Goal: Transaction & Acquisition: Purchase product/service

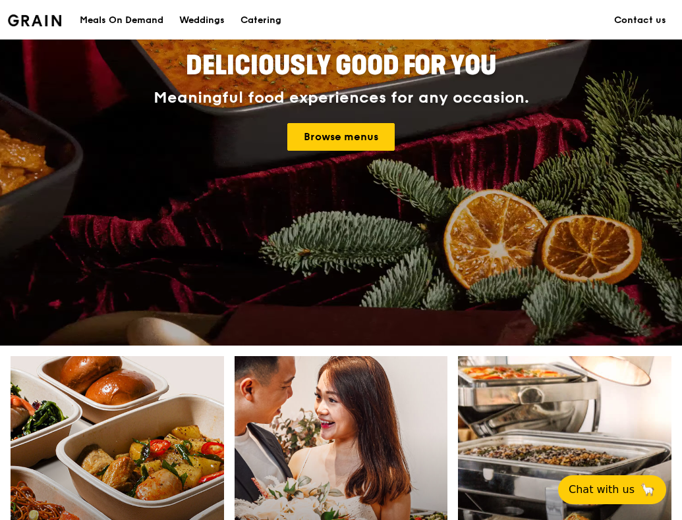
scroll to position [198, 0]
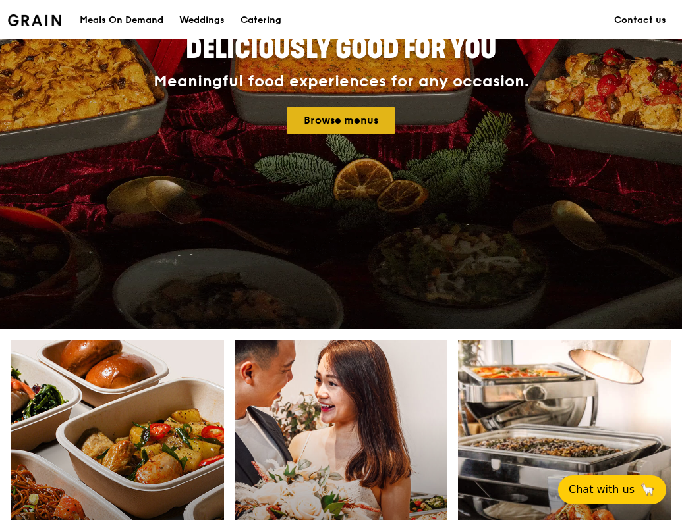
click at [343, 128] on link "Browse menus" at bounding box center [340, 121] width 107 height 28
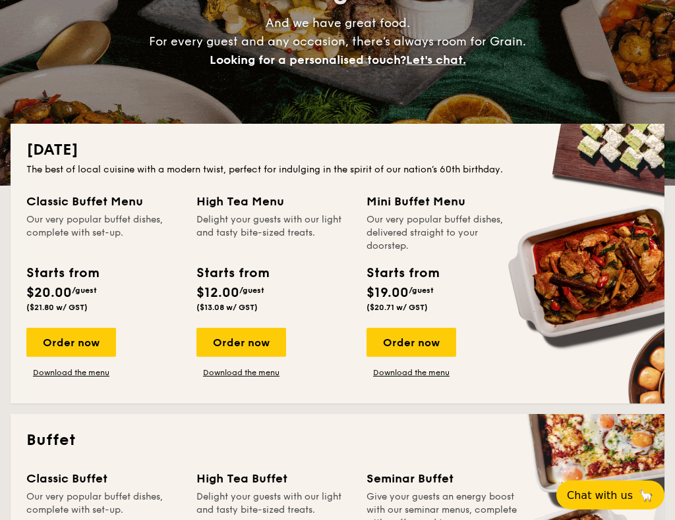
scroll to position [132, 0]
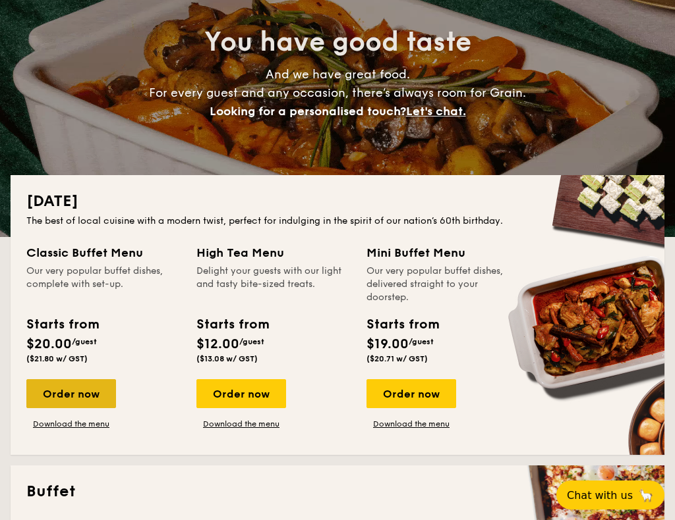
click at [76, 401] on div "Order now" at bounding box center [71, 393] width 90 height 29
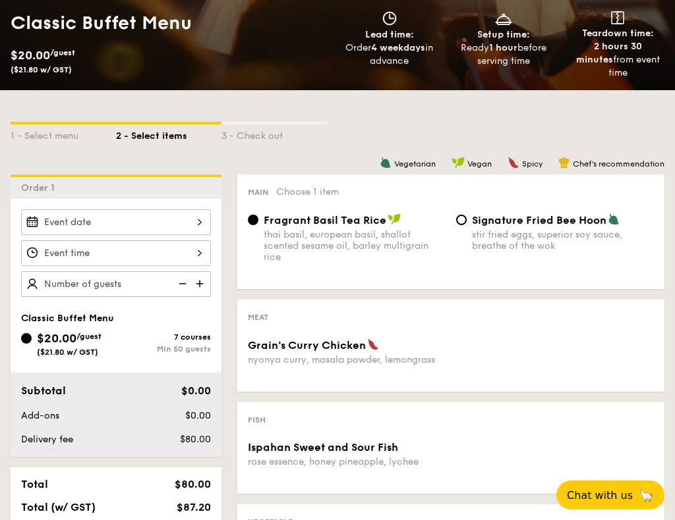
scroll to position [198, 0]
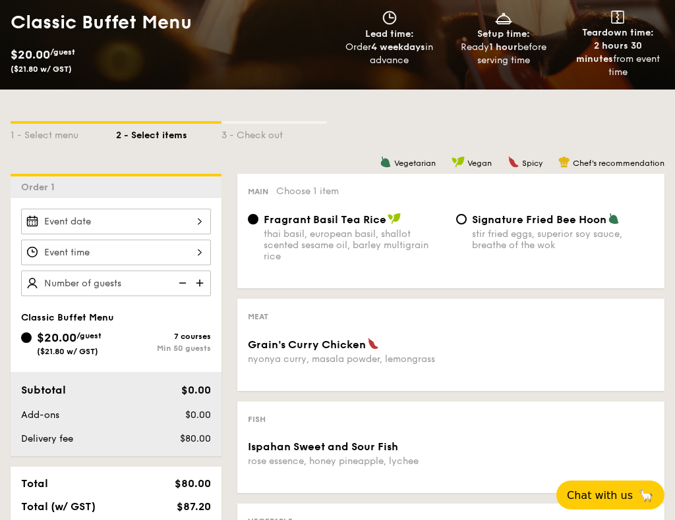
click at [200, 285] on img at bounding box center [201, 283] width 20 height 25
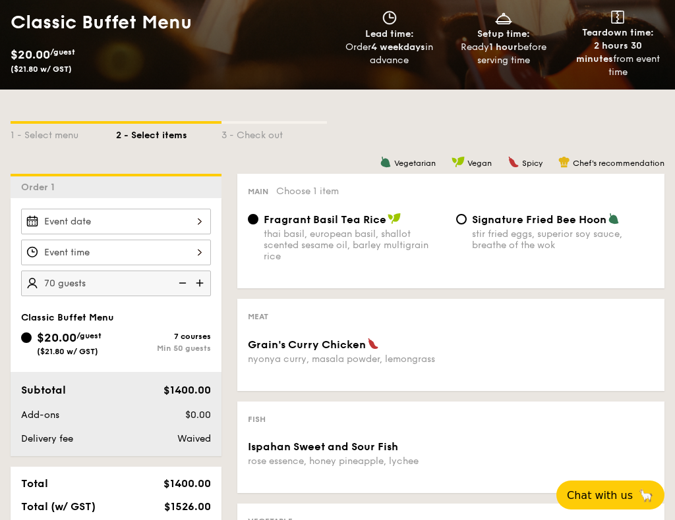
click at [200, 285] on img at bounding box center [201, 283] width 20 height 25
type input "75 guests"
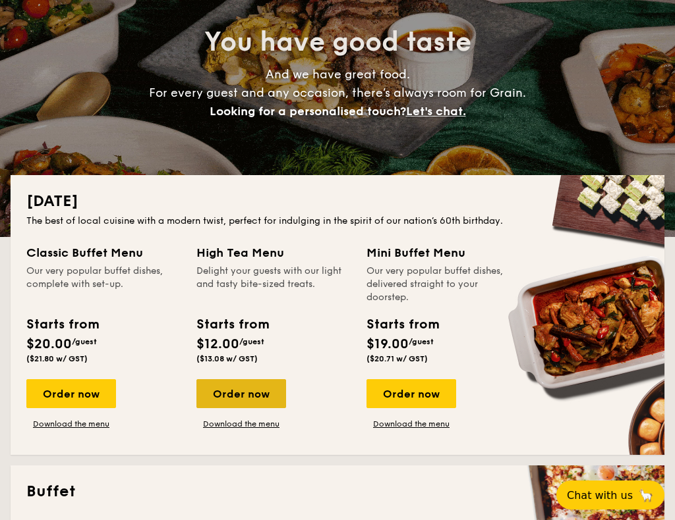
click at [244, 382] on div "Order now" at bounding box center [241, 393] width 90 height 29
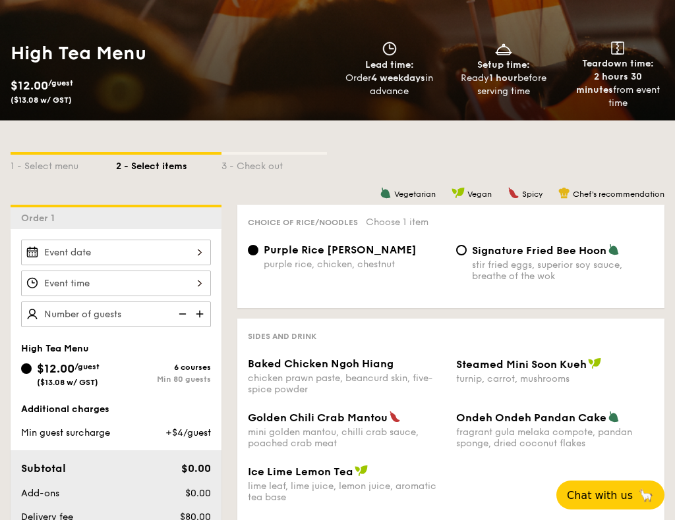
scroll to position [66, 0]
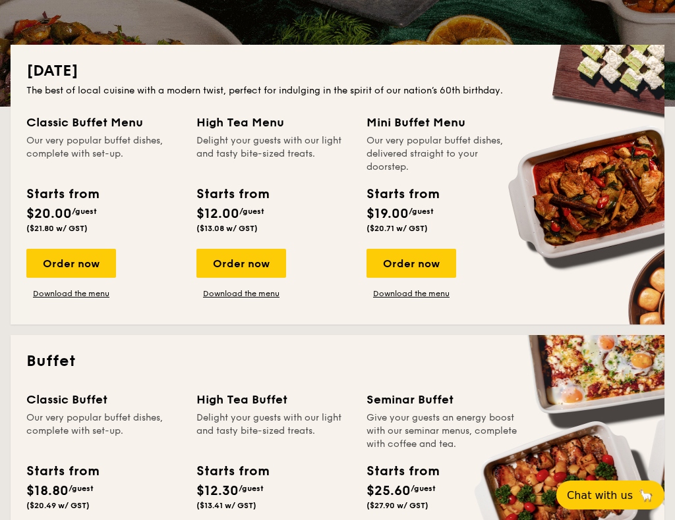
scroll to position [395, 0]
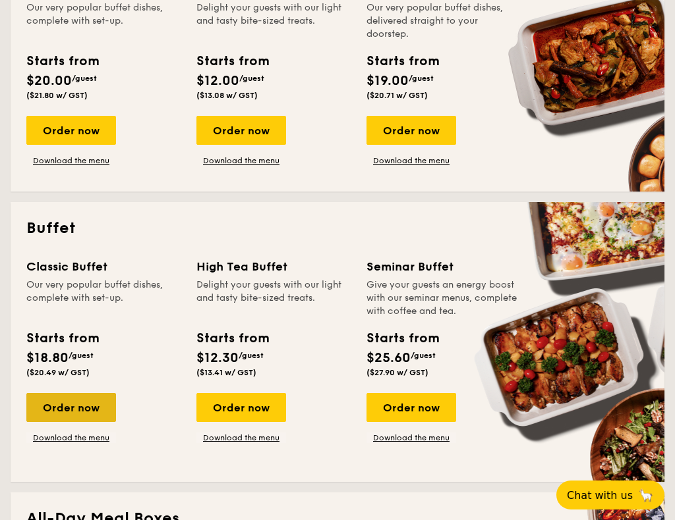
click at [88, 401] on div "Order now" at bounding box center [71, 407] width 90 height 29
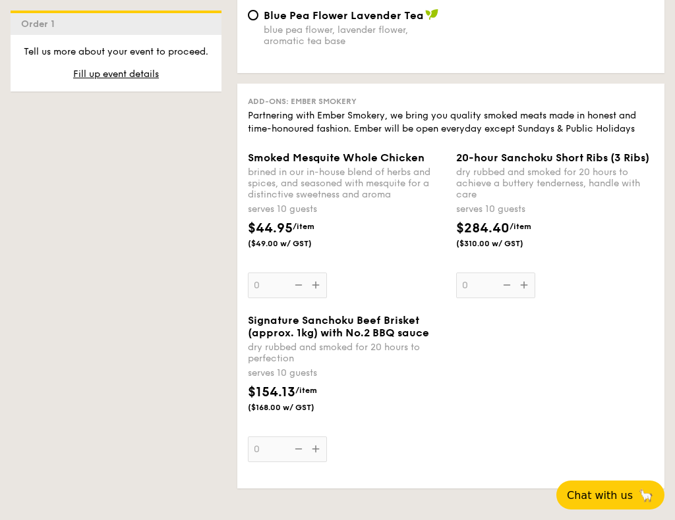
scroll to position [1515, 0]
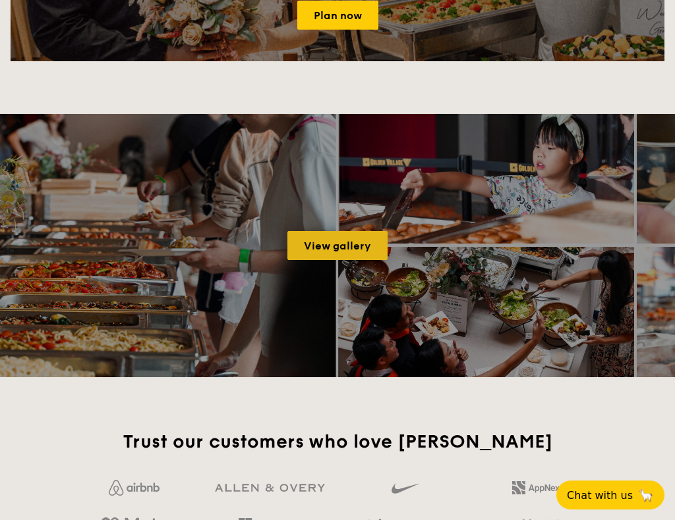
scroll to position [1967, 0]
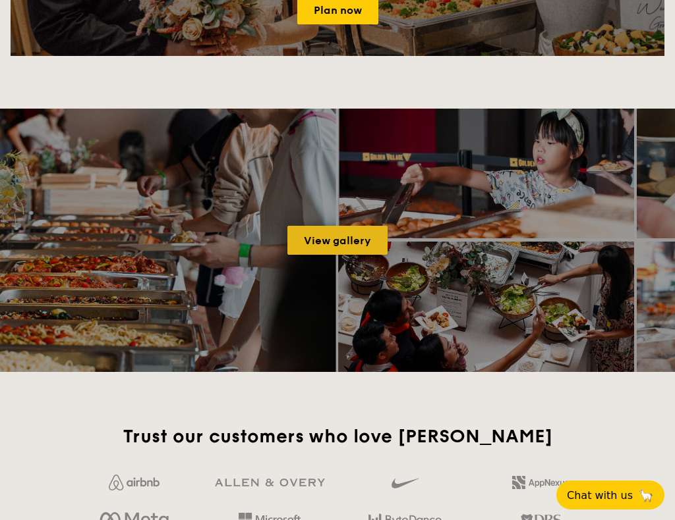
click at [341, 239] on link "View gallery" at bounding box center [337, 240] width 100 height 29
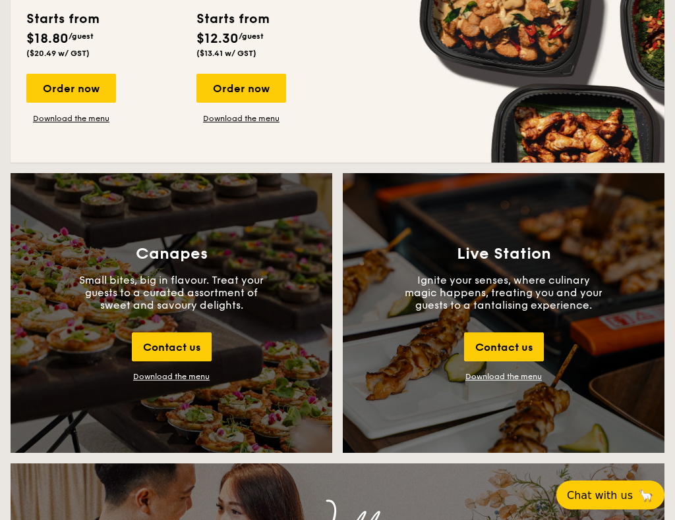
scroll to position [1252, 0]
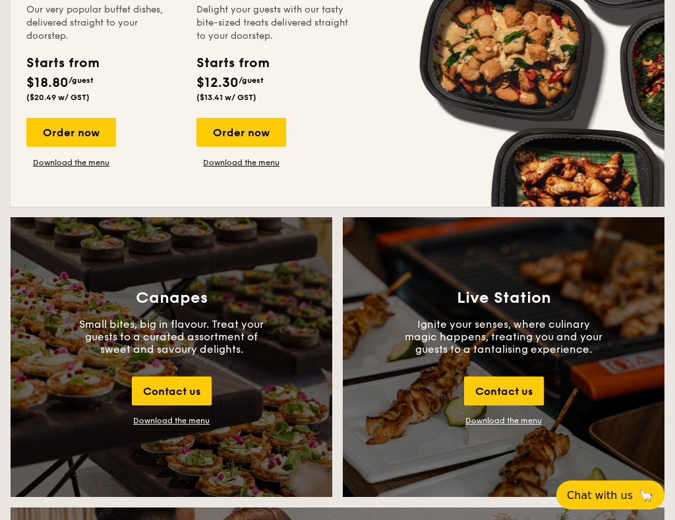
click at [172, 315] on div "Canapes Small bites, big in flavour. Treat your guests to a curated assortment …" at bounding box center [171, 357] width 321 height 280
click at [174, 296] on h3 "Canapes" at bounding box center [172, 298] width 72 height 18
click at [167, 437] on div "Canapes Small bites, big in flavour. Treat your guests to a curated assortment …" at bounding box center [171, 357] width 321 height 280
click at [176, 418] on div "Download the menu" at bounding box center [171, 420] width 76 height 9
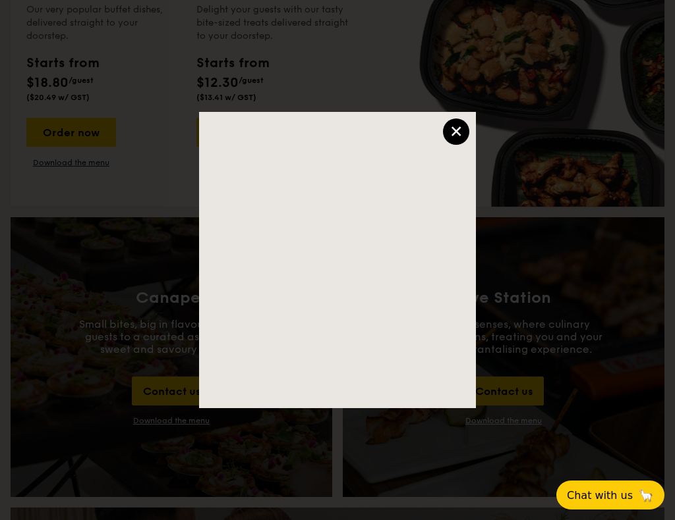
click at [453, 121] on div "×" at bounding box center [456, 132] width 26 height 26
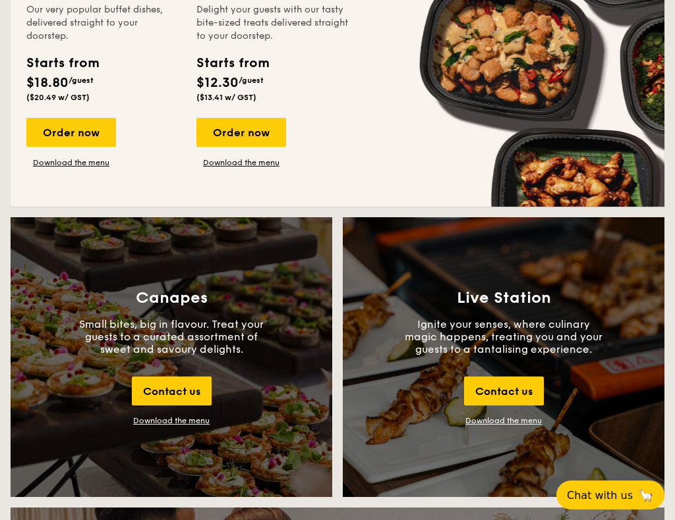
click at [488, 331] on p "Ignite your senses, where culinary magic happens, treating you and your guests …" at bounding box center [503, 337] width 198 height 38
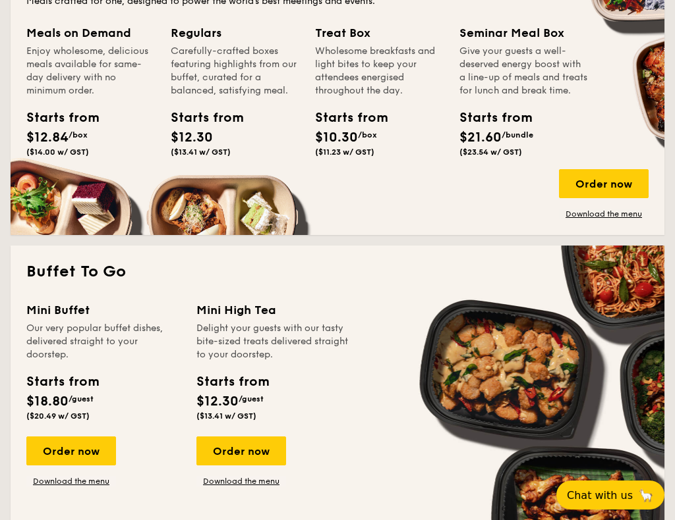
scroll to position [1054, 0]
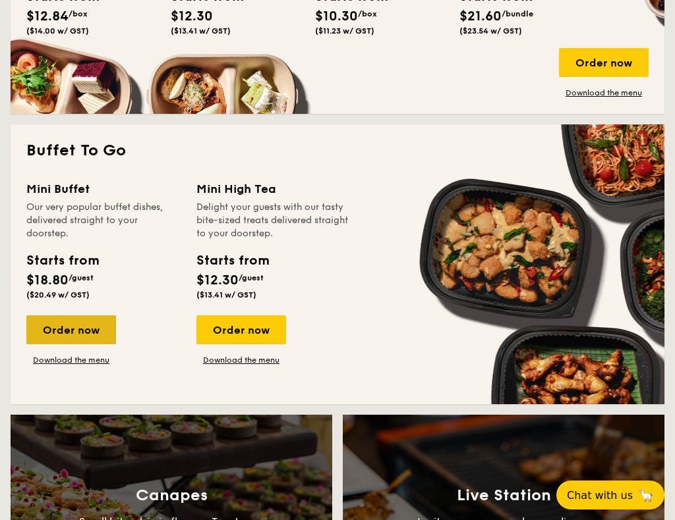
click at [70, 325] on div "Order now" at bounding box center [71, 330] width 90 height 29
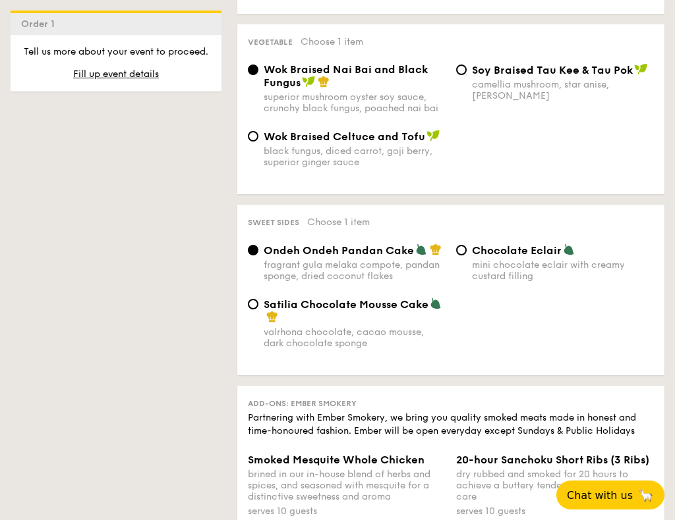
scroll to position [988, 0]
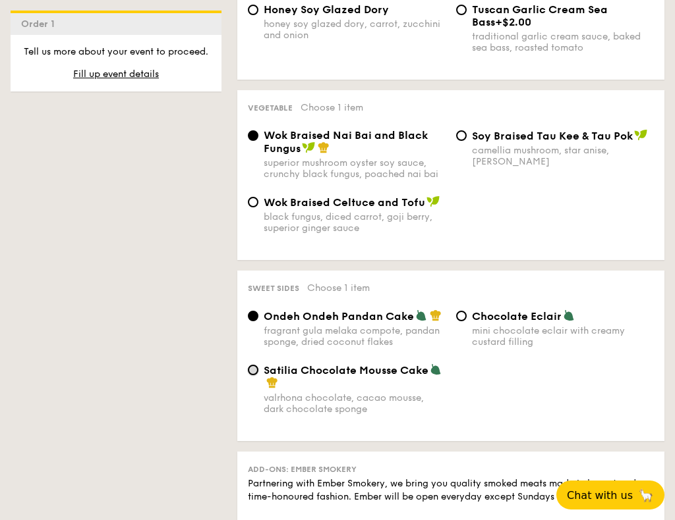
click at [249, 366] on input "Satilia Chocolate Mousse Cake valrhona chocolate, cacao mousse, dark chocolate …" at bounding box center [253, 370] width 11 height 11
radio input "true"
click at [245, 315] on div "Ondeh Ondeh Pandan Cake fragrant [PERSON_NAME] melaka compote, pandan sponge, d…" at bounding box center [346, 329] width 208 height 38
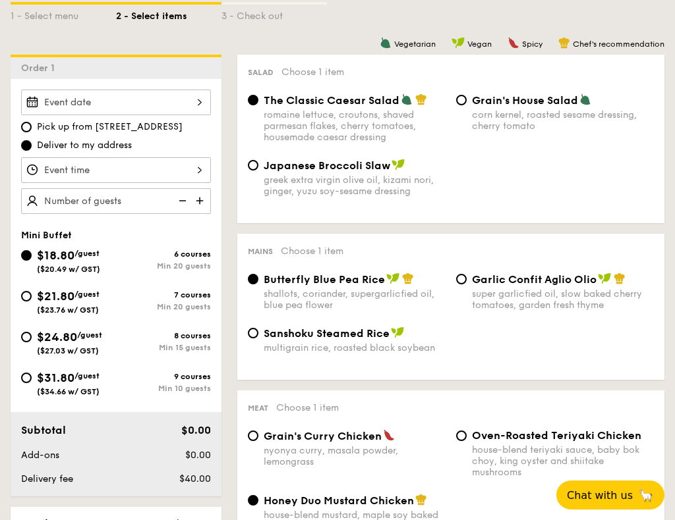
scroll to position [329, 0]
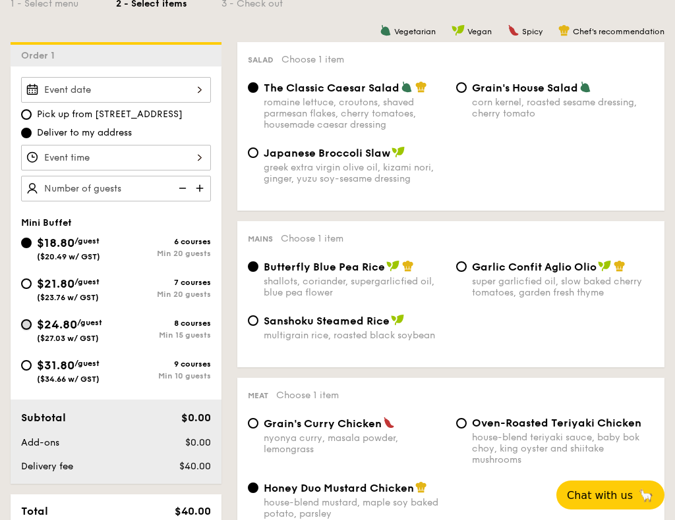
click at [25, 323] on input "$24.80 /guest ($27.03 w/ GST) 8 courses Min 15 guests" at bounding box center [26, 324] width 11 height 11
radio input "true"
radio input "false"
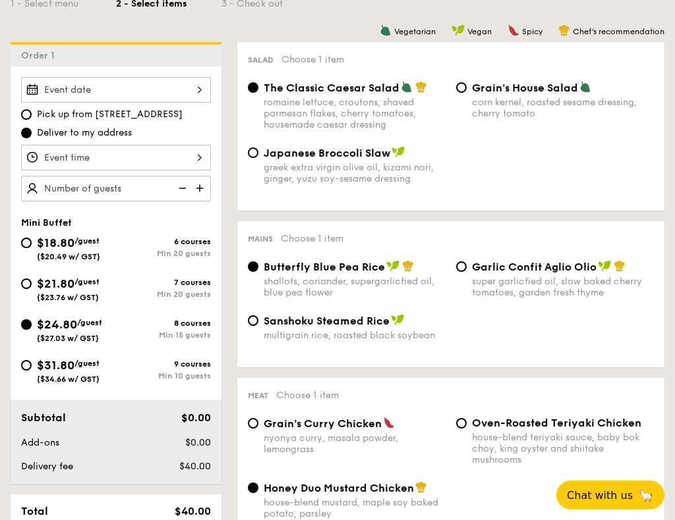
radio input "true"
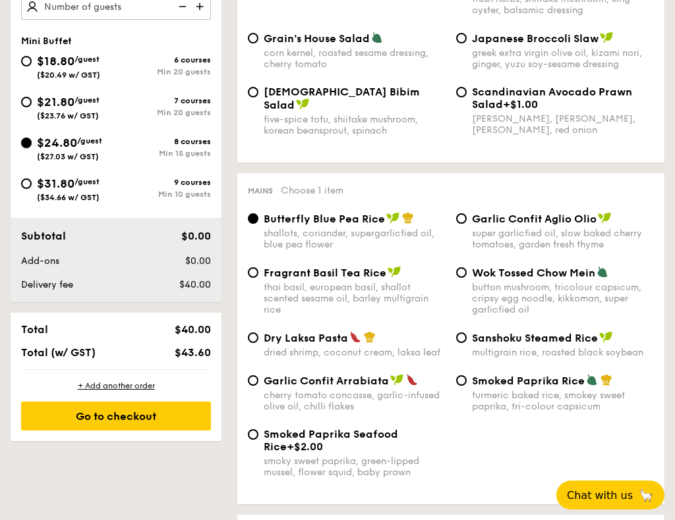
scroll to position [395, 0]
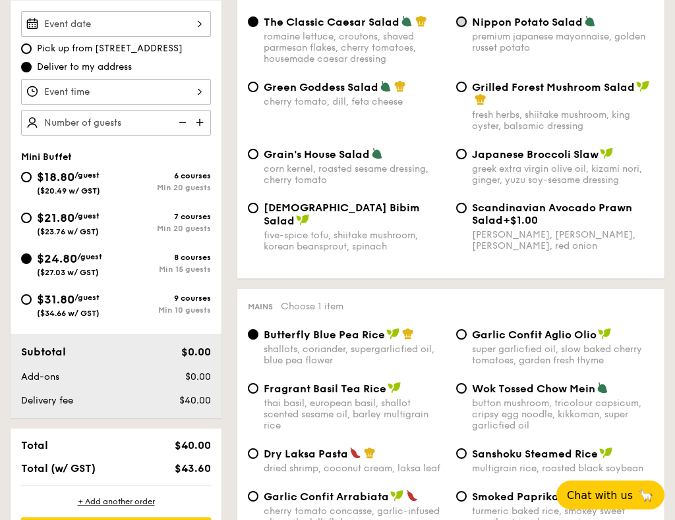
click at [457, 21] on input "Nippon Potato Salad premium japanese mayonnaise, golden russet potato" at bounding box center [461, 21] width 11 height 11
radio input "true"
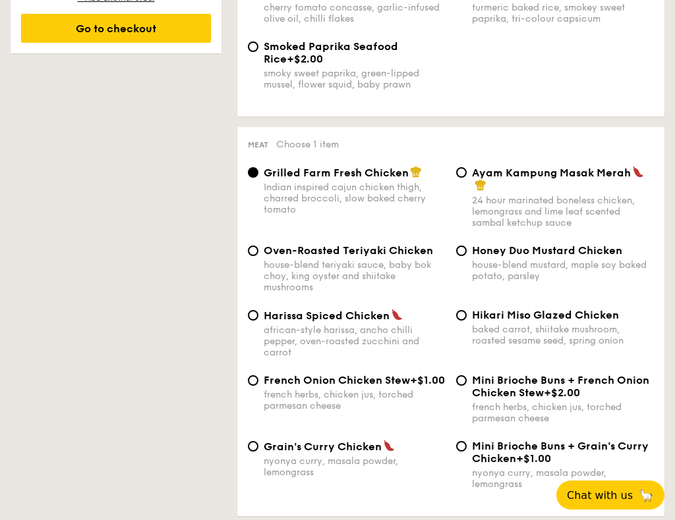
scroll to position [922, 0]
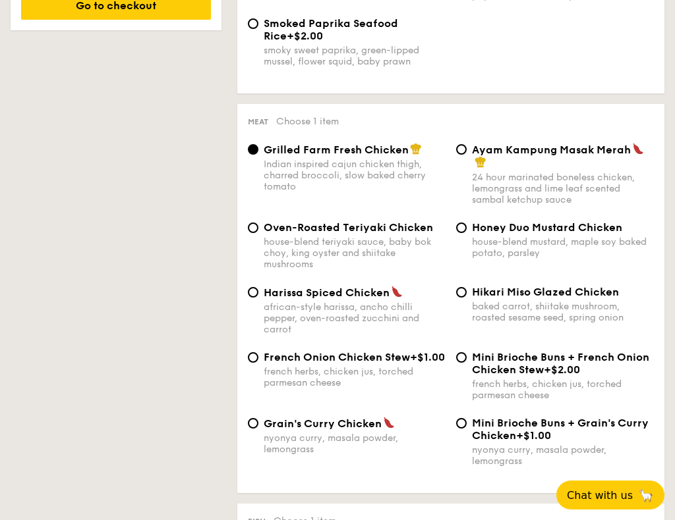
click at [260, 224] on div "Oven-Roasted Teriyaki Chicken house-blend teriyaki sauce, baby bok choy, king o…" at bounding box center [346, 245] width 208 height 49
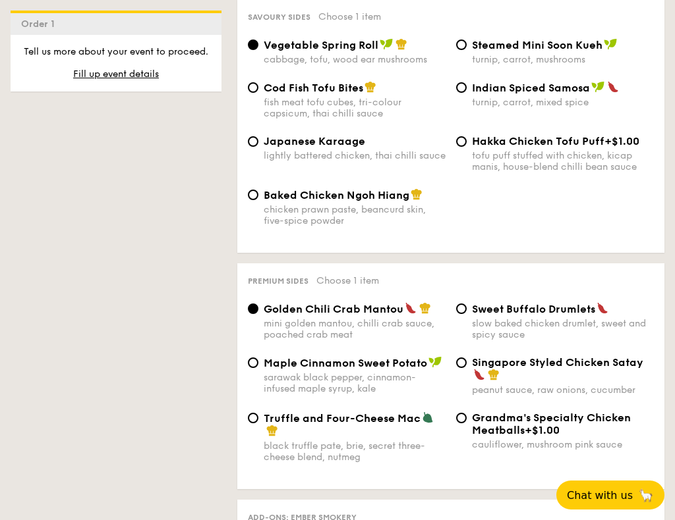
scroll to position [2569, 0]
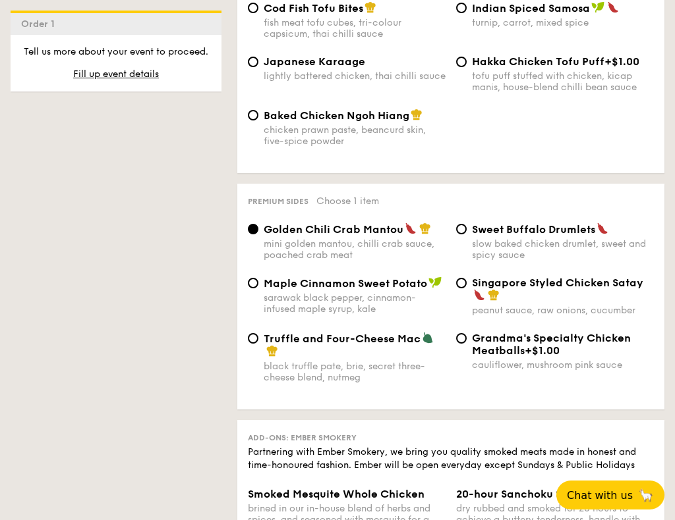
click at [464, 277] on div "Singapore Styled Chicken Satay peanut sauce, raw onions, cucumber" at bounding box center [555, 297] width 208 height 40
click at [464, 282] on input "Singapore Styled Chicken Satay peanut sauce, raw onions, cucumber" at bounding box center [461, 283] width 11 height 11
radio input "true"
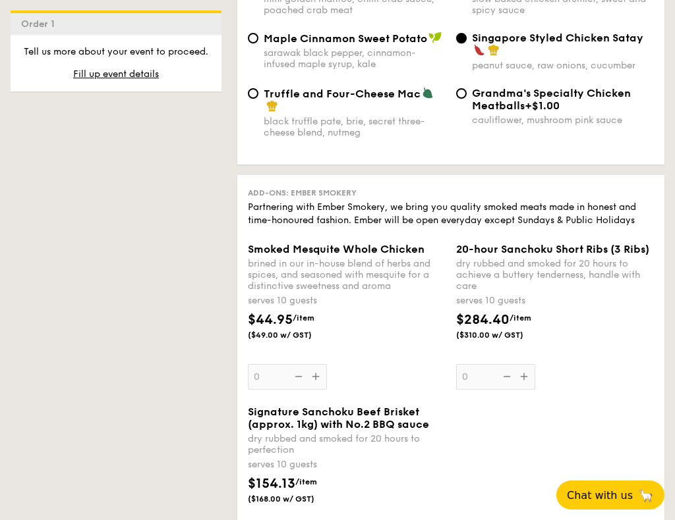
scroll to position [2899, 0]
